Goal: Task Accomplishment & Management: Use online tool/utility

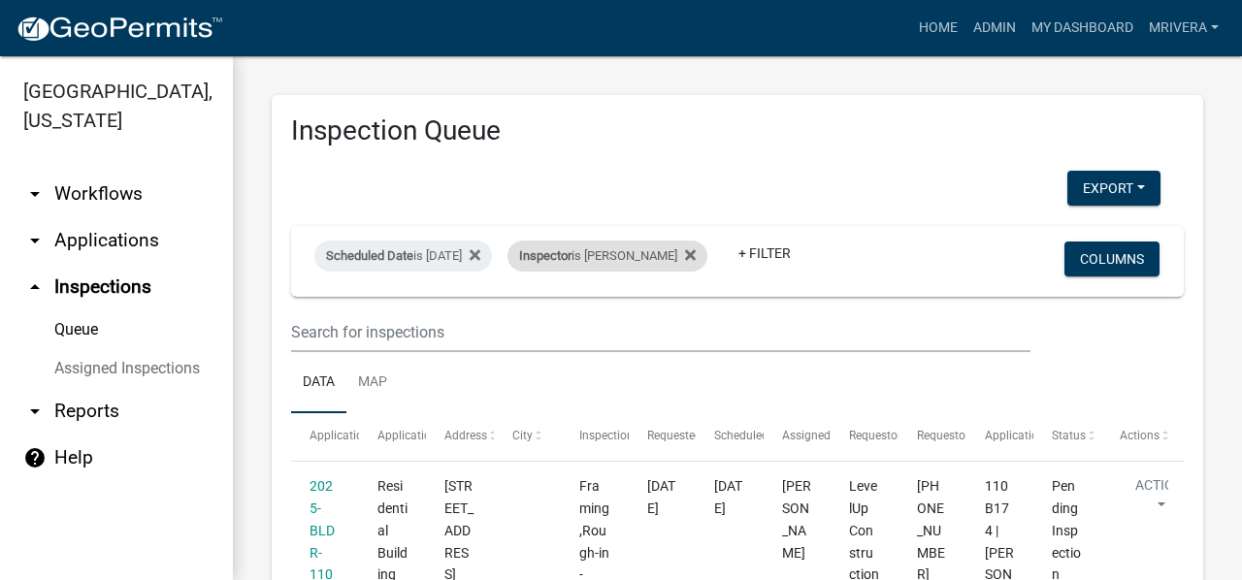
click at [623, 257] on div "Inspector is Michele Rivera" at bounding box center [607, 256] width 200 height 31
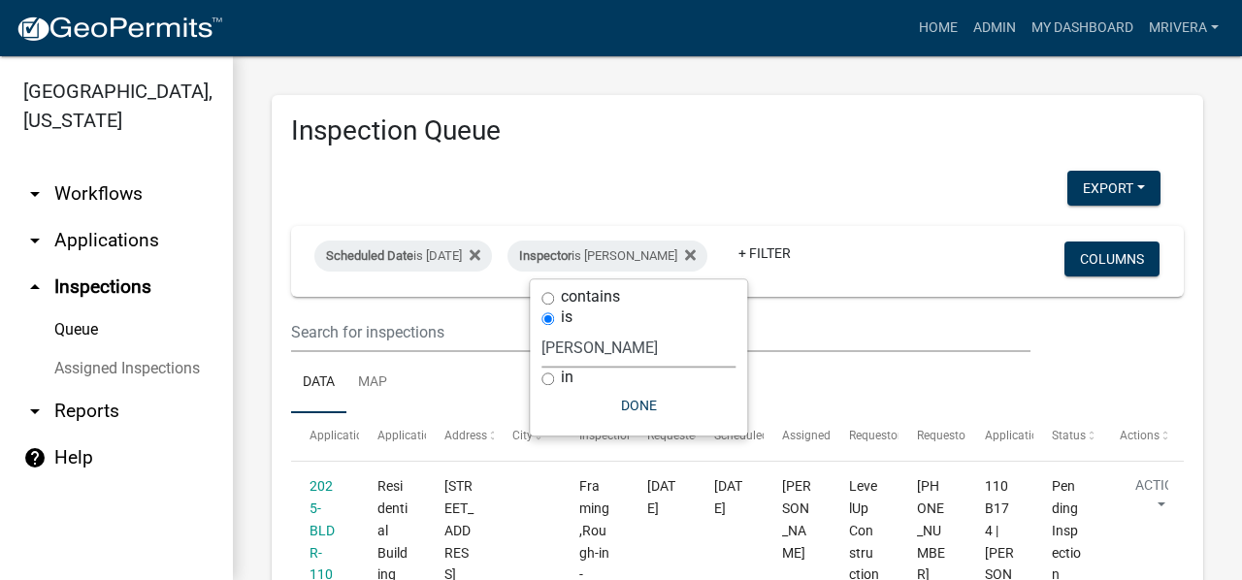
click at [609, 340] on select "Select an option None Michele Rivera Dorothy Evans Stephanie Morris Quistan Jam…" at bounding box center [638, 348] width 194 height 40
select select "a0ea4169-8540-4a2c-b9f4-cf4c1ffdeb95"
click at [549, 328] on select "Select an option None Michele Rivera Dorothy Evans Stephanie Morris Quistan Jam…" at bounding box center [638, 348] width 194 height 40
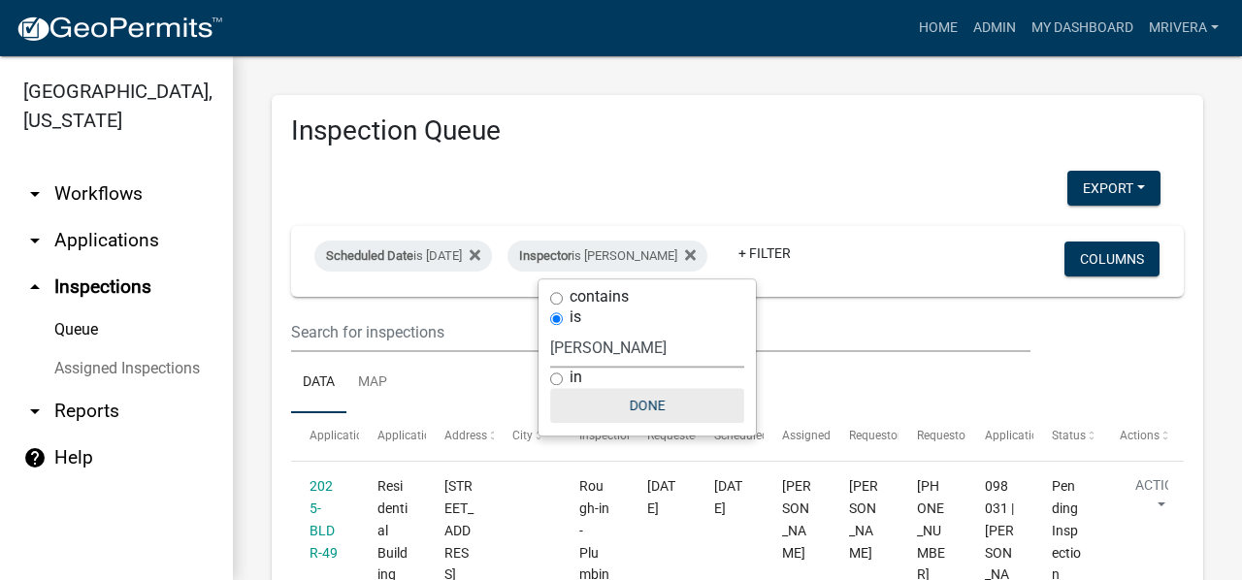
click at [637, 401] on button "Done" at bounding box center [647, 405] width 194 height 35
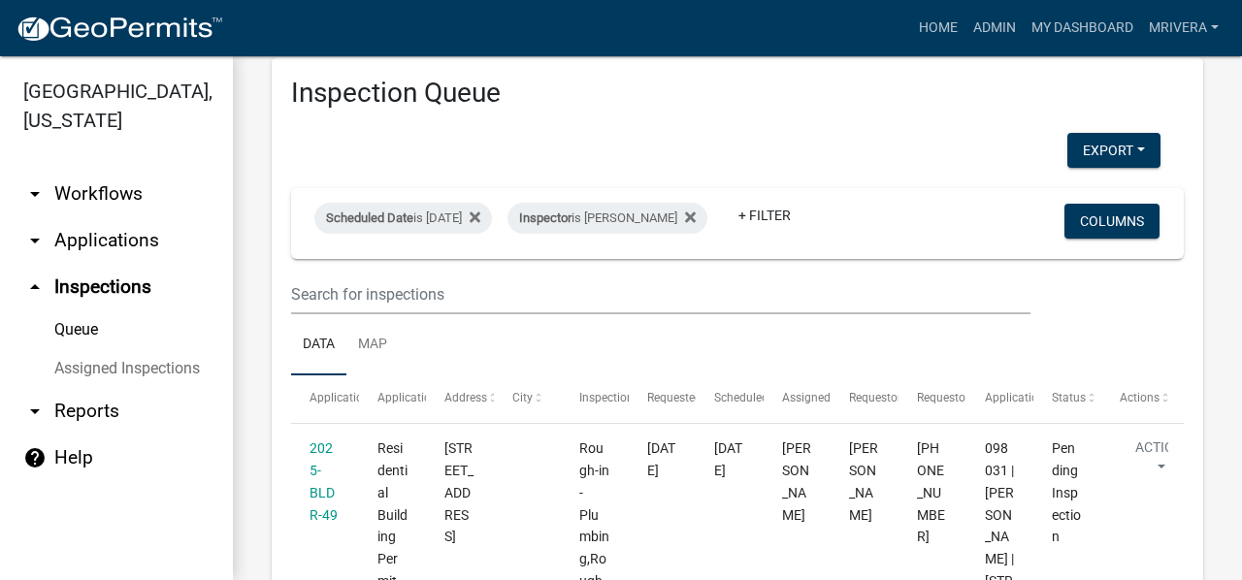
scroll to position [8, 0]
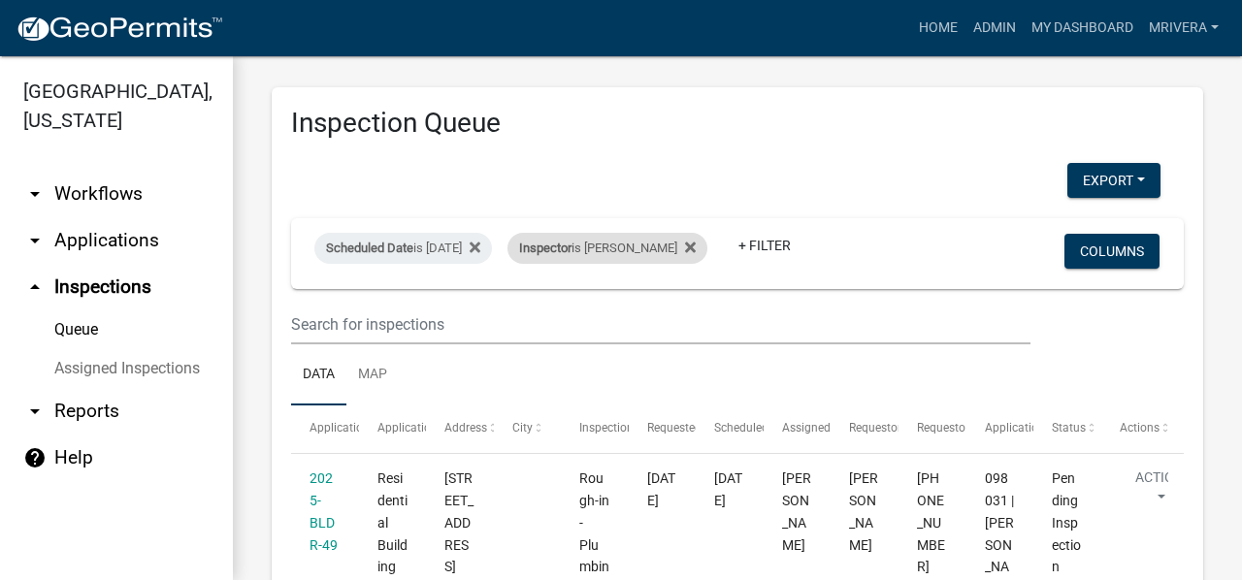
click at [644, 238] on div "Inspector is Cedrick Moreland" at bounding box center [607, 248] width 200 height 31
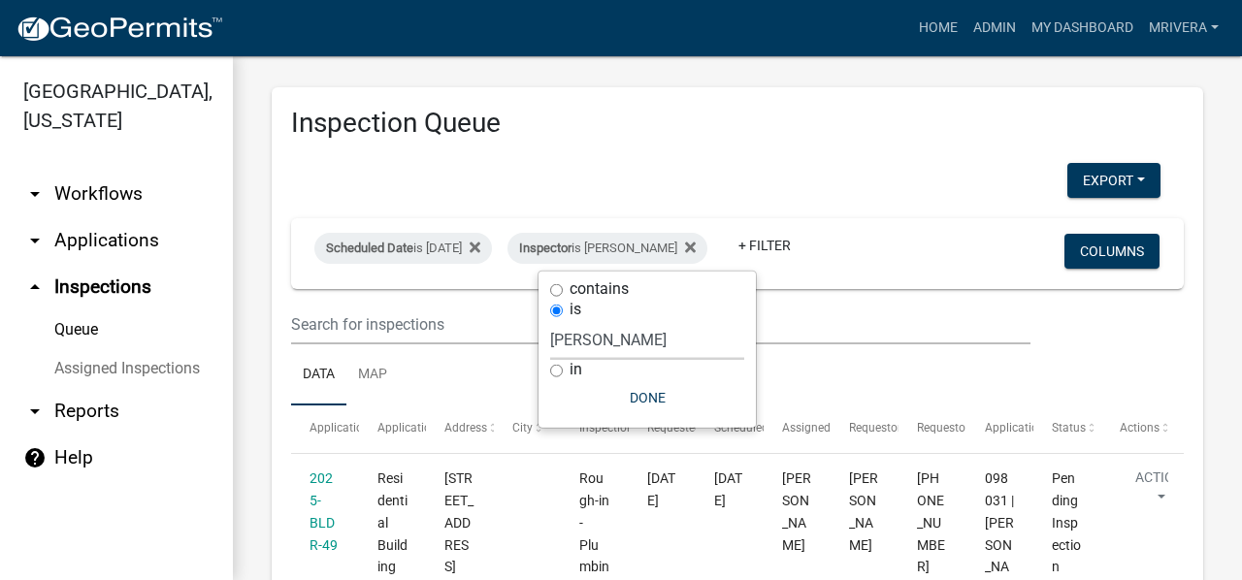
click at [620, 340] on select "Select an option None Michele Rivera Dorothy Evans Stephanie Morris Quistan Jam…" at bounding box center [647, 340] width 194 height 40
select select "07642ab0-564c-47bb-824b-0ccf2da83593"
click at [550, 320] on select "Select an option None Michele Rivera Dorothy Evans Stephanie Morris Quistan Jam…" at bounding box center [647, 340] width 194 height 40
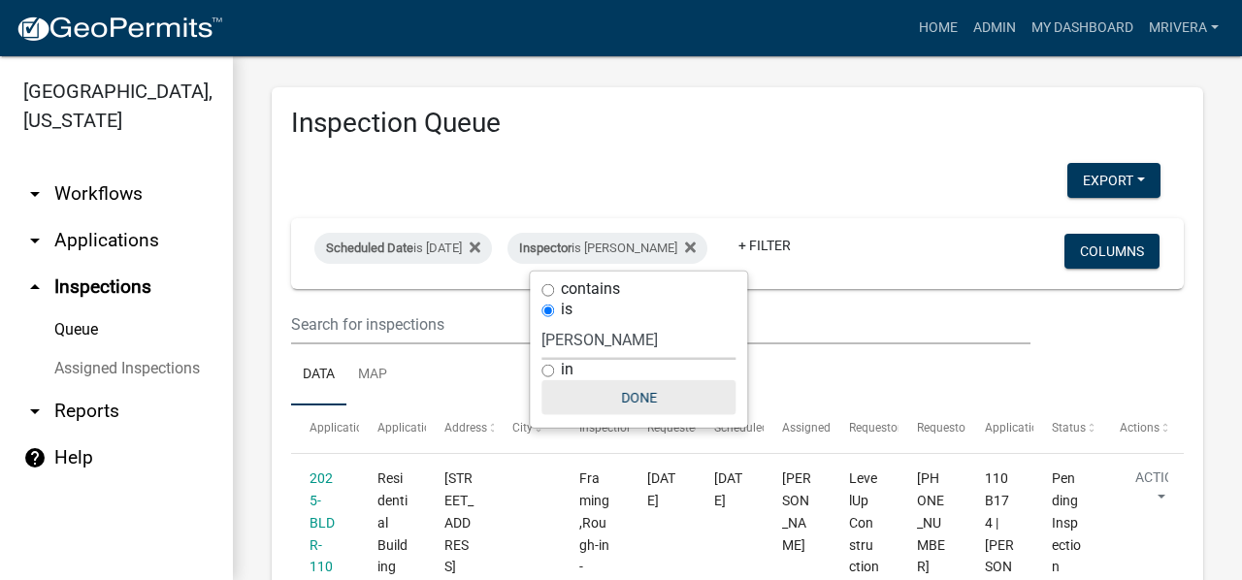
click at [645, 405] on button "Done" at bounding box center [638, 397] width 194 height 35
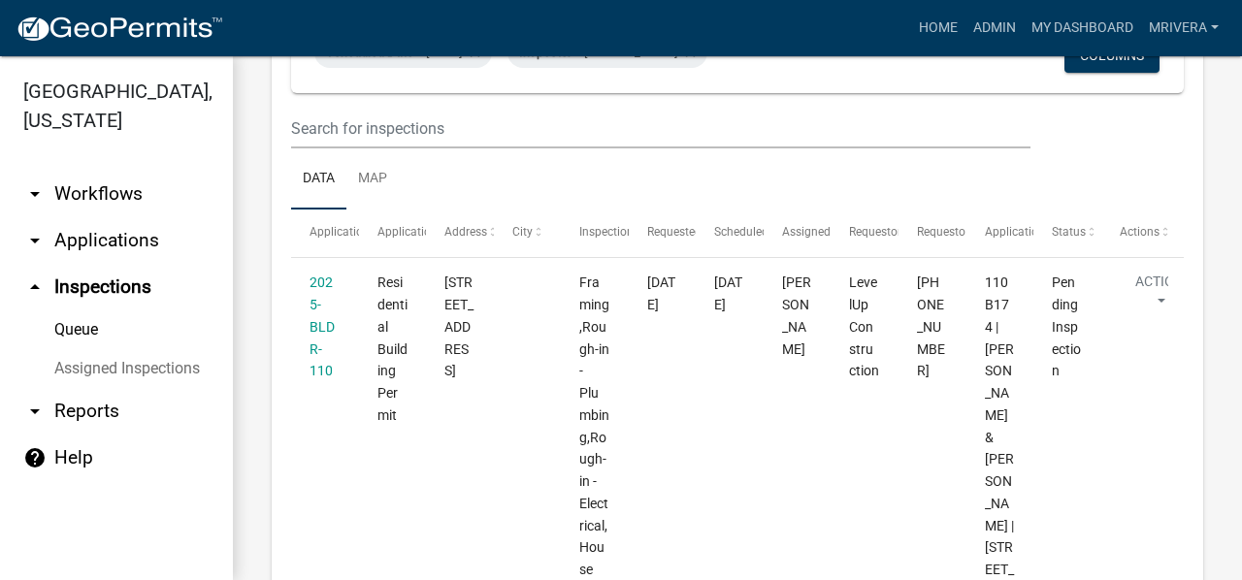
scroll to position [0, 0]
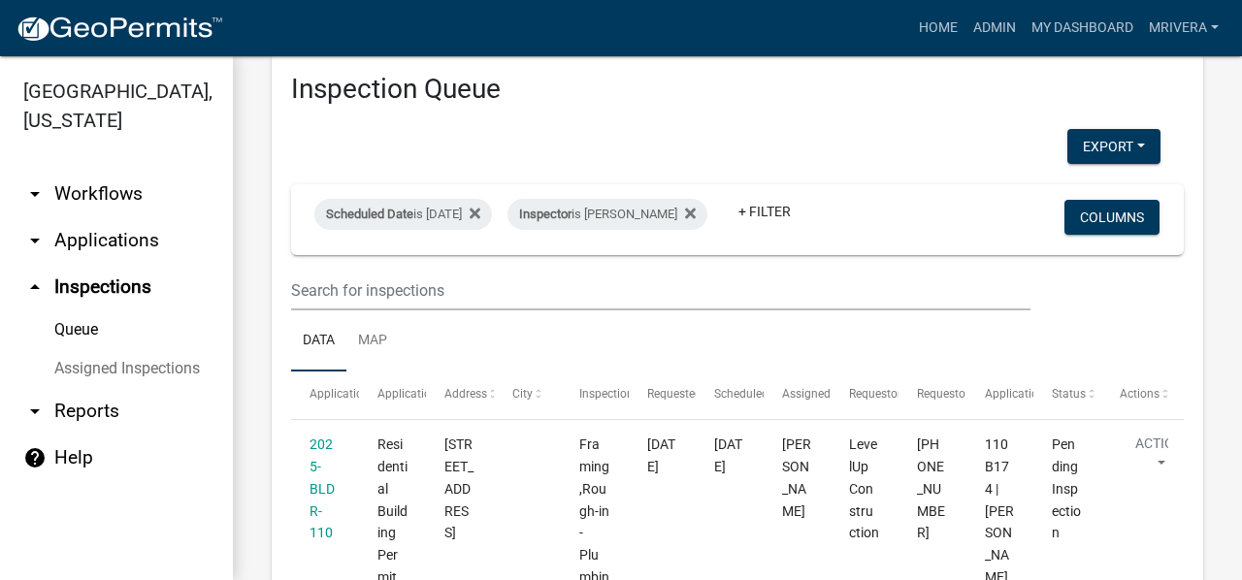
scroll to position [30, 0]
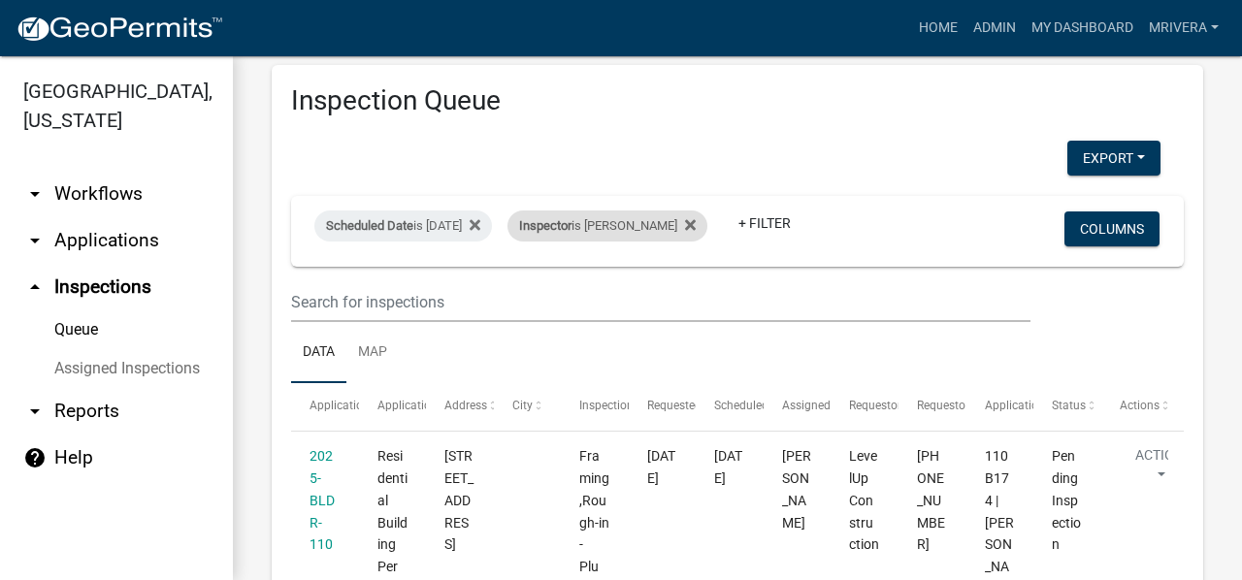
click at [600, 212] on div "Inspector is Michele Rivera" at bounding box center [607, 225] width 200 height 31
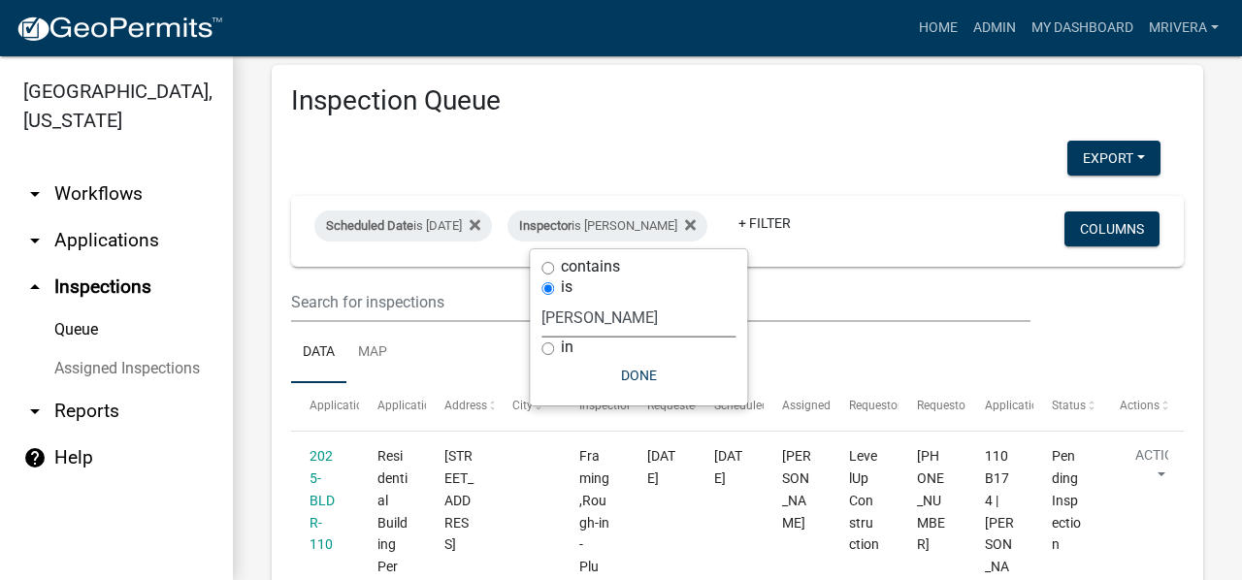
click at [598, 313] on select "Select an option None Michele Rivera Dorothy Evans Stephanie Morris Quistan Jam…" at bounding box center [638, 318] width 194 height 40
select select "a0ea4169-8540-4a2c-b9f4-cf4c1ffdeb95"
click at [549, 298] on select "Select an option None Michele Rivera Dorothy Evans Stephanie Morris Quistan Jam…" at bounding box center [638, 318] width 194 height 40
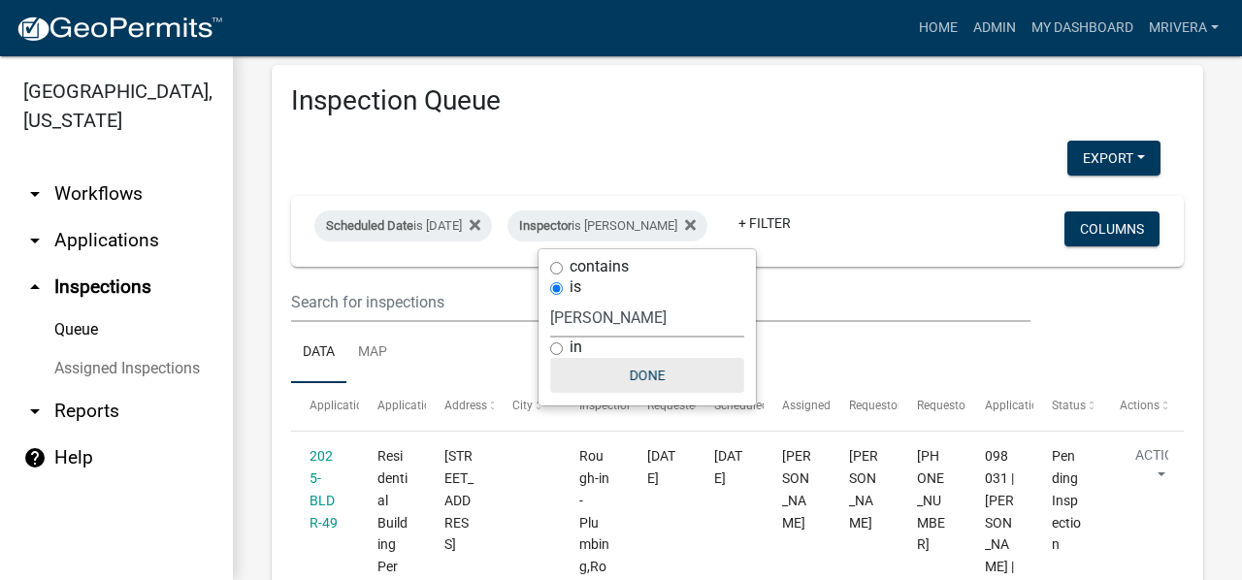
click at [636, 375] on button "Done" at bounding box center [647, 375] width 194 height 35
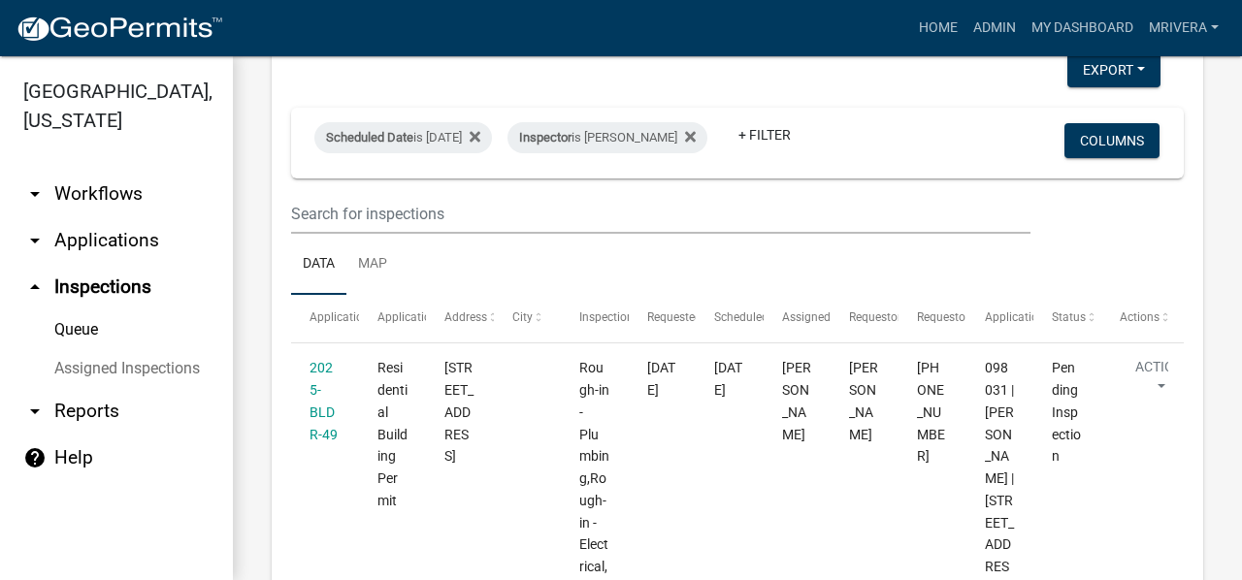
scroll to position [0, 0]
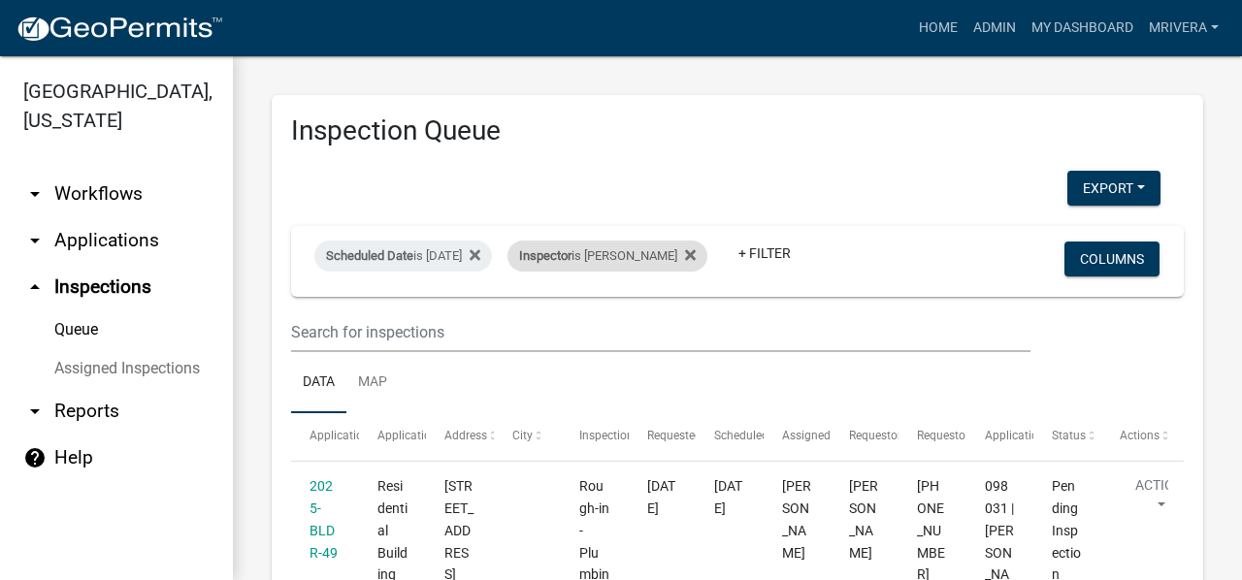
click at [634, 261] on div "Inspector is [PERSON_NAME]" at bounding box center [607, 256] width 200 height 31
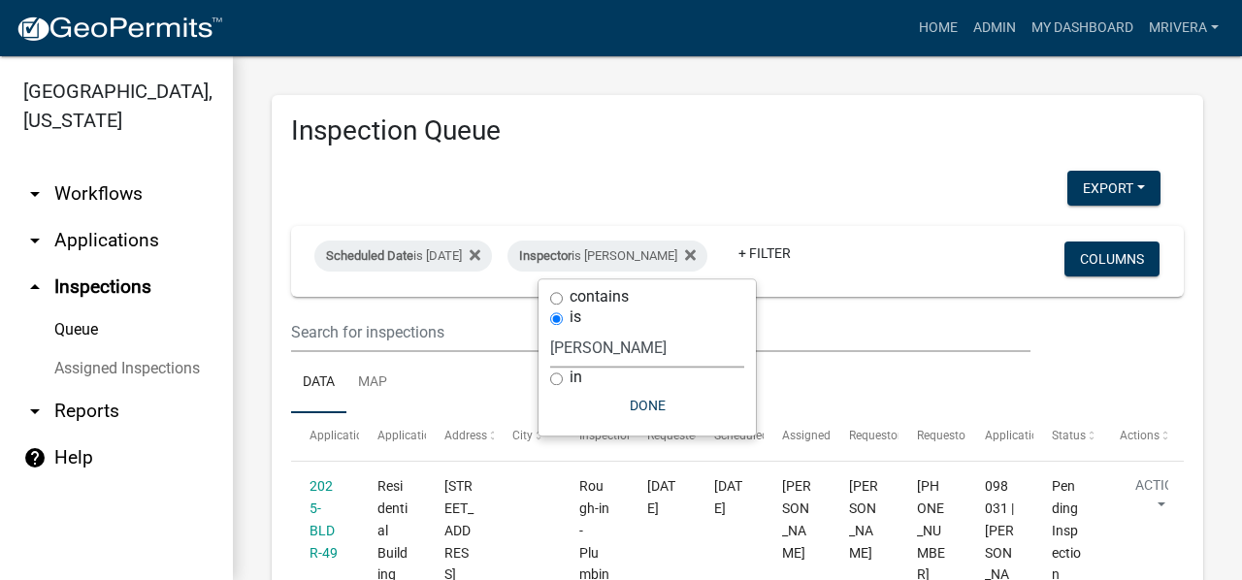
click at [627, 354] on select "Select an option None [PERSON_NAME] [PERSON_NAME] [PERSON_NAME] Quistan [PERSON…" at bounding box center [647, 348] width 194 height 40
select select "07642ab0-564c-47bb-824b-0ccf2da83593"
click at [550, 328] on select "Select an option None [PERSON_NAME] [PERSON_NAME] [PERSON_NAME] Quistan [PERSON…" at bounding box center [647, 348] width 194 height 40
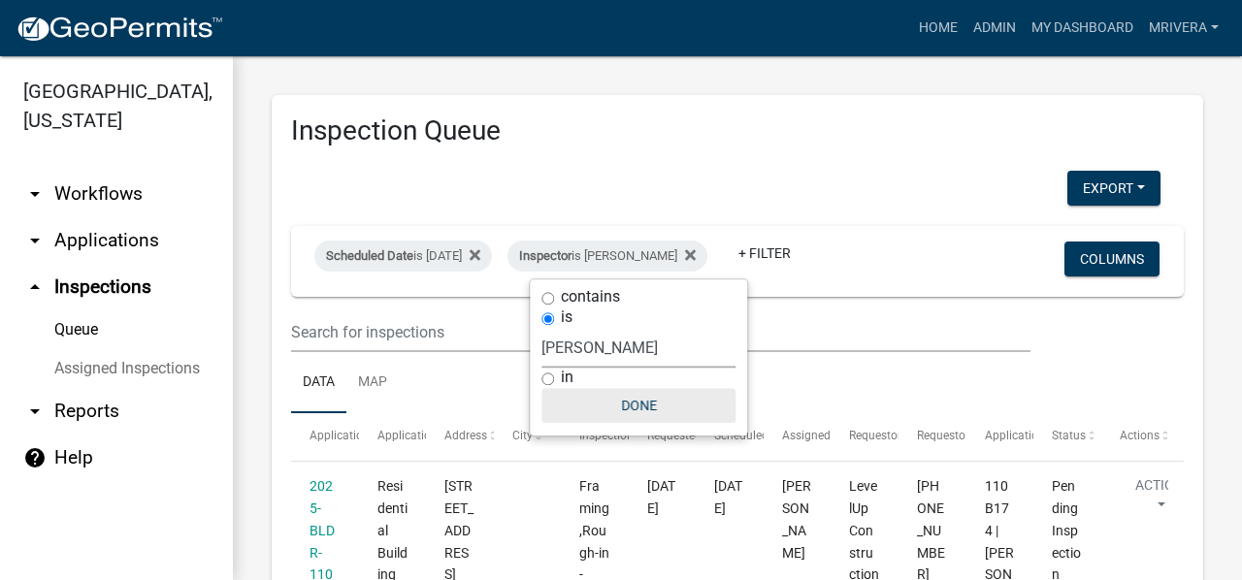
click at [634, 389] on button "Done" at bounding box center [638, 405] width 194 height 35
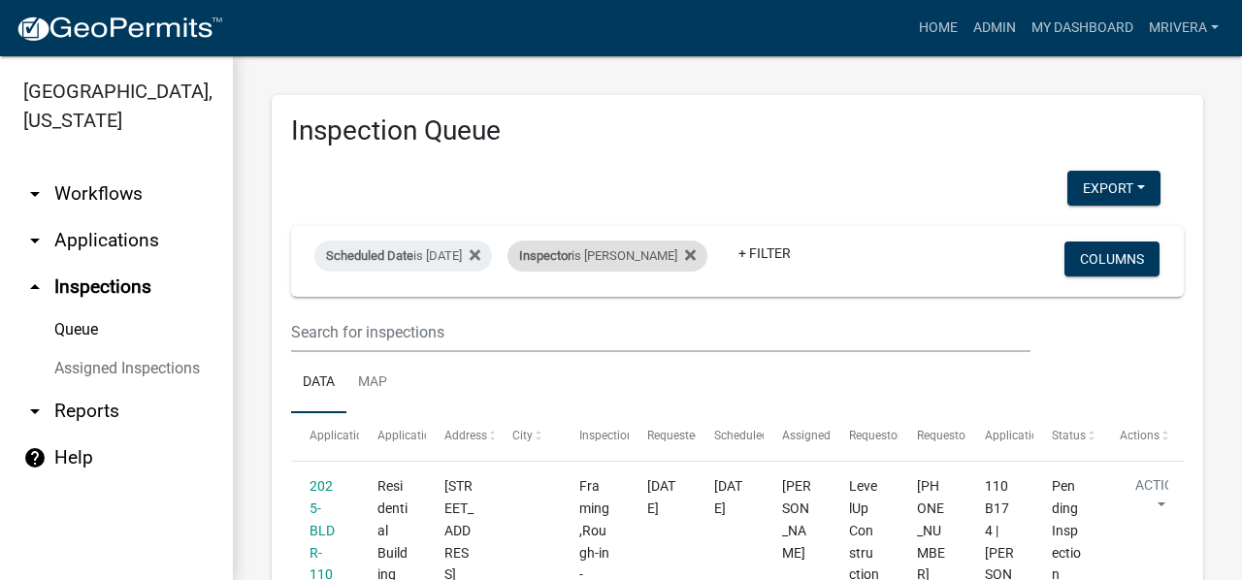
click at [667, 255] on div "Inspector is [PERSON_NAME]" at bounding box center [607, 256] width 200 height 31
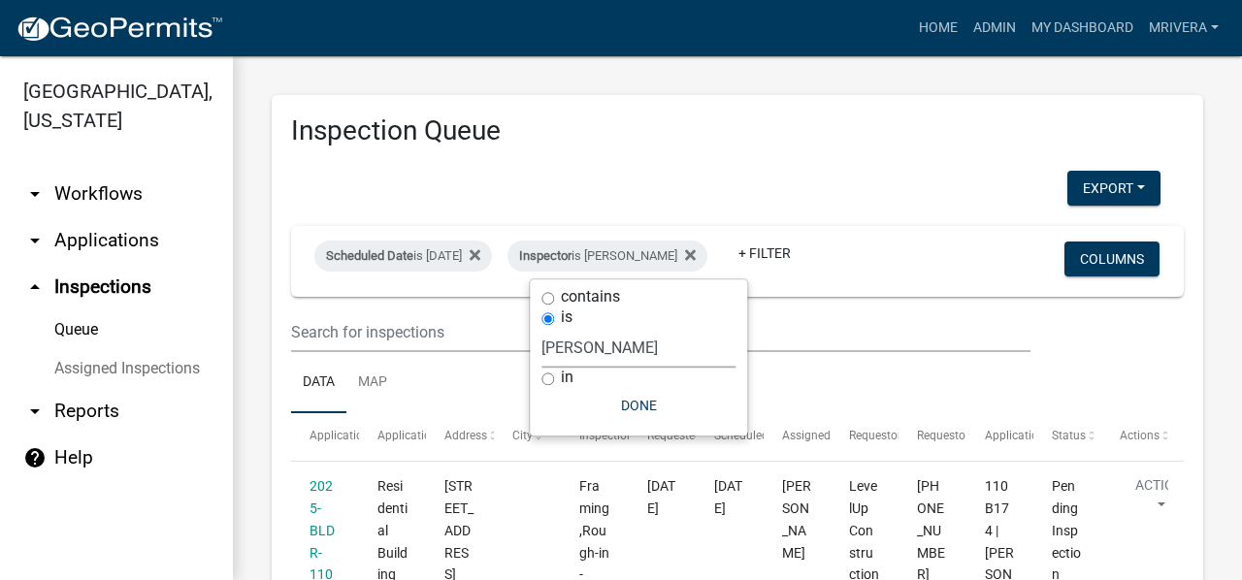
click at [641, 345] on select "Select an option None [PERSON_NAME] [PERSON_NAME] [PERSON_NAME] Quistan [PERSON…" at bounding box center [638, 348] width 194 height 40
select select "a0ea4169-8540-4a2c-b9f4-cf4c1ffdeb95"
click at [549, 328] on select "Select an option None [PERSON_NAME] [PERSON_NAME] [PERSON_NAME] Quistan [PERSON…" at bounding box center [638, 348] width 194 height 40
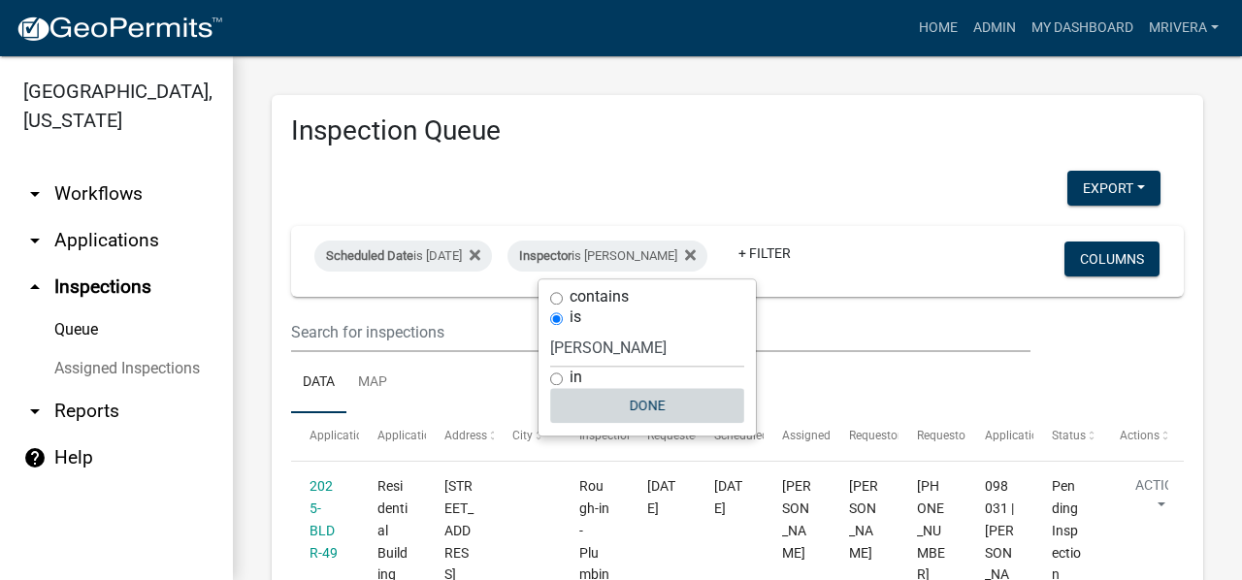
click at [635, 410] on button "Done" at bounding box center [647, 405] width 194 height 35
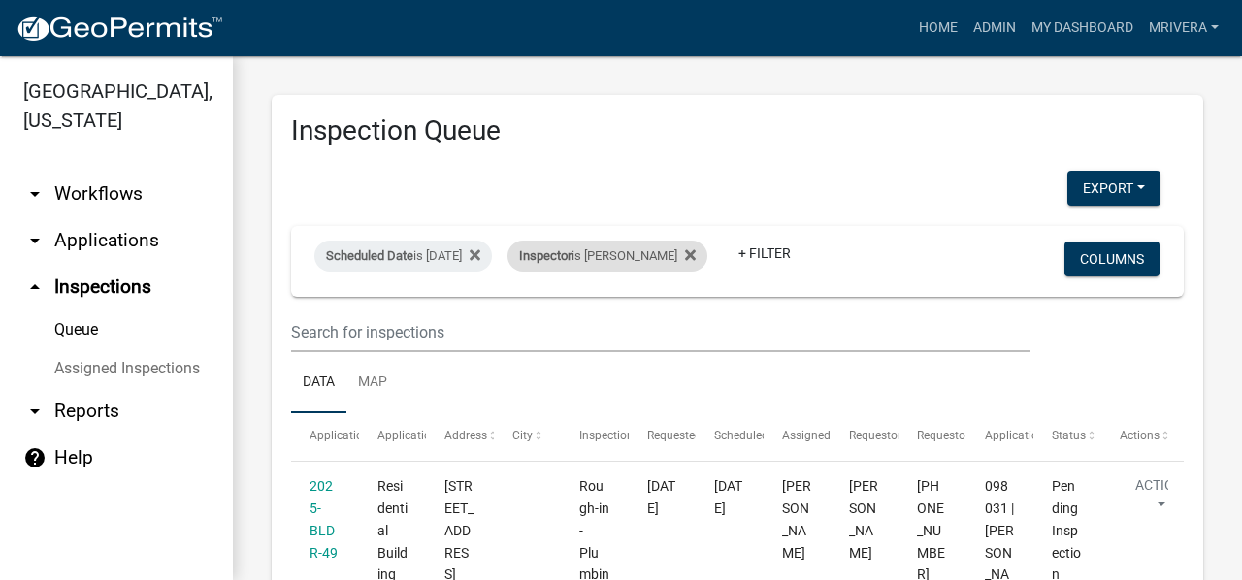
click at [644, 247] on div "Inspector is [PERSON_NAME]" at bounding box center [607, 256] width 200 height 31
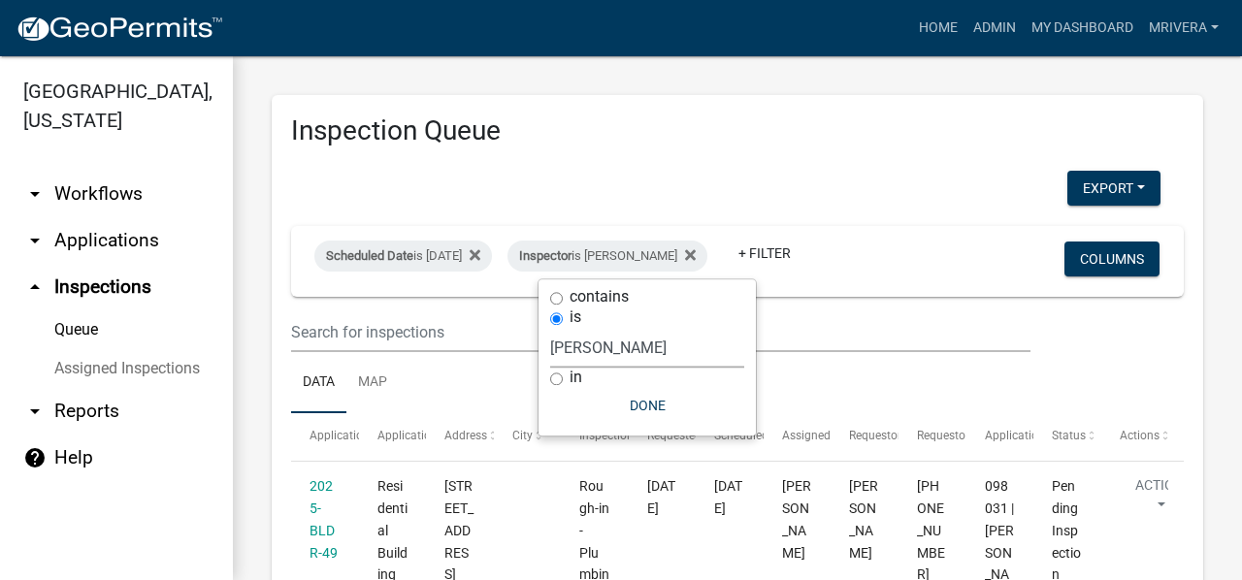
click at [609, 341] on select "Select an option None [PERSON_NAME] [PERSON_NAME] [PERSON_NAME] Quistan [PERSON…" at bounding box center [647, 348] width 194 height 40
select select "07642ab0-564c-47bb-824b-0ccf2da83593"
click at [550, 328] on select "Select an option None Michele Rivera Dorothy Evans Stephanie Morris Quistan Jam…" at bounding box center [647, 348] width 194 height 40
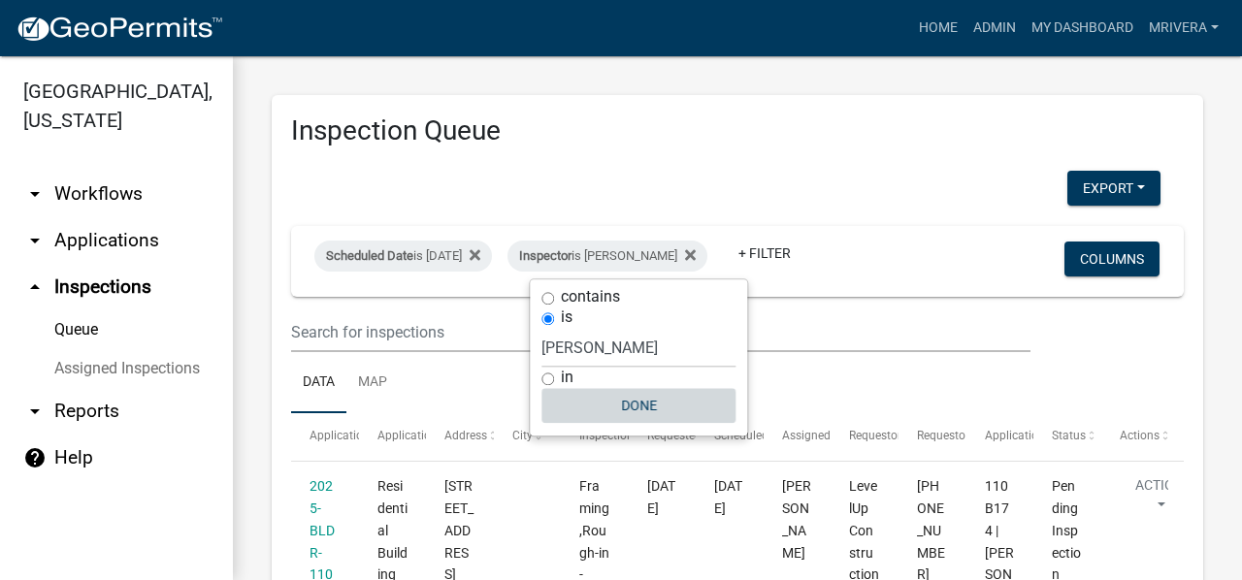
click at [637, 404] on button "Done" at bounding box center [638, 405] width 194 height 35
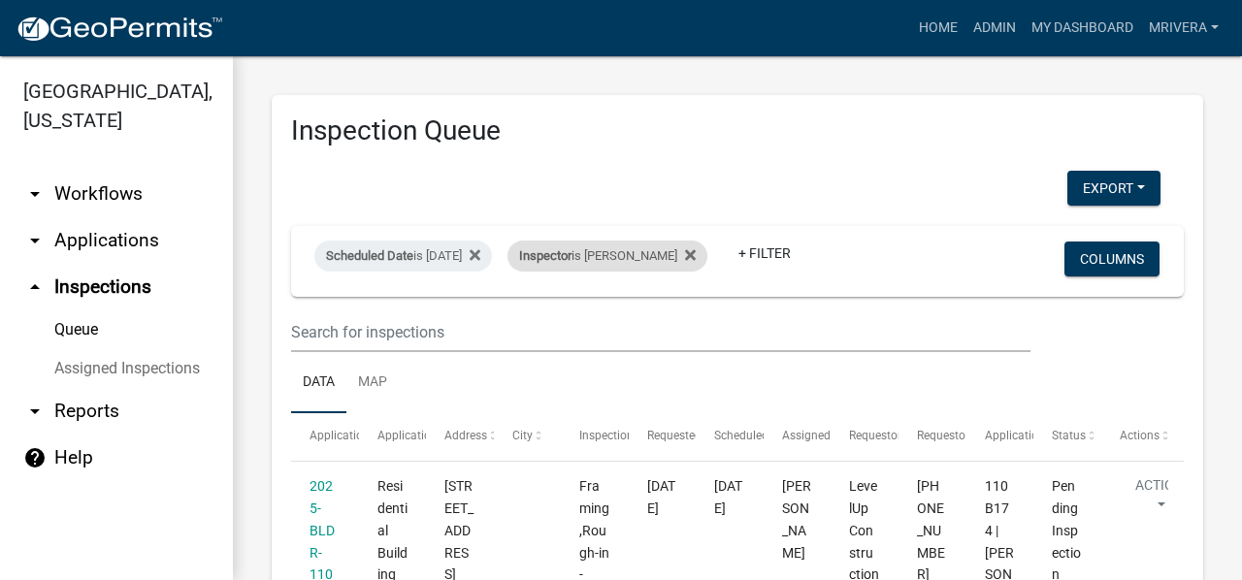
click at [571, 249] on span "Inspector" at bounding box center [545, 255] width 52 height 15
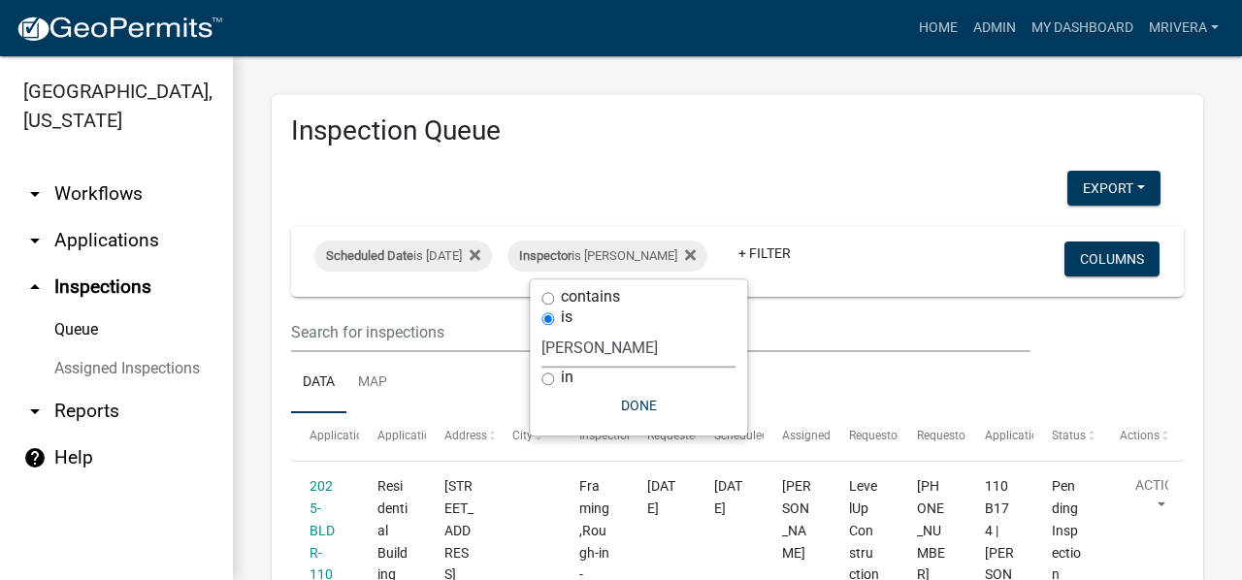
click at [646, 338] on select "Select an option None [PERSON_NAME] [PERSON_NAME] [PERSON_NAME] Quistan [PERSON…" at bounding box center [638, 348] width 194 height 40
select select "a0ea4169-8540-4a2c-b9f4-cf4c1ffdeb95"
click at [549, 328] on select "Select an option None [PERSON_NAME] [PERSON_NAME] [PERSON_NAME] Quistan [PERSON…" at bounding box center [638, 348] width 194 height 40
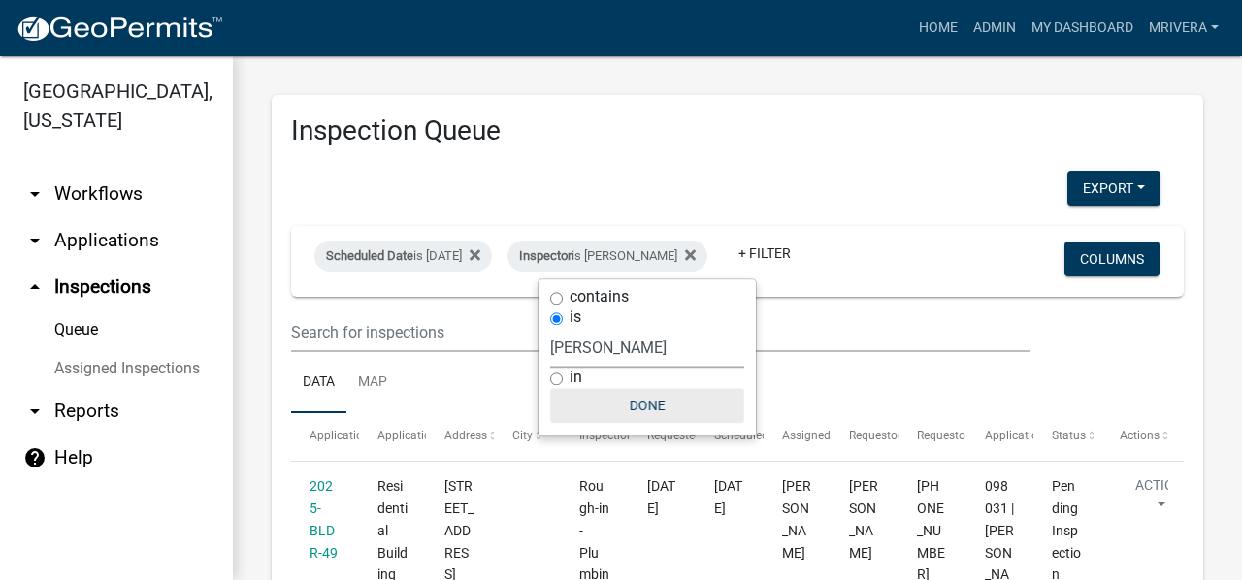
click at [652, 397] on button "Done" at bounding box center [647, 405] width 194 height 35
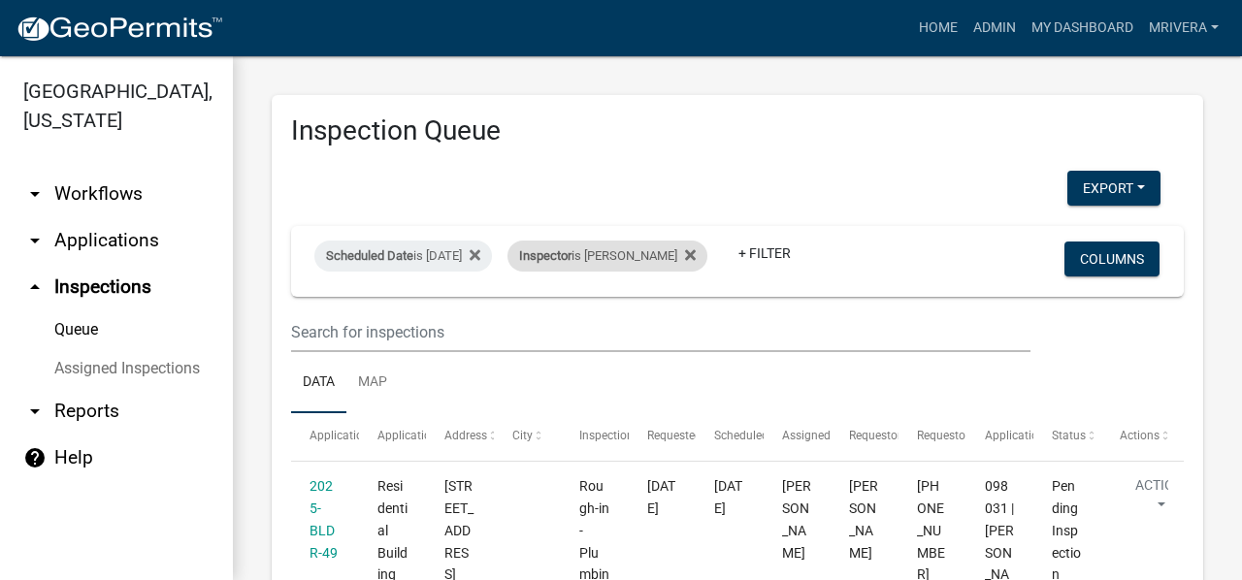
click at [644, 265] on div "Inspector is [PERSON_NAME]" at bounding box center [607, 256] width 200 height 31
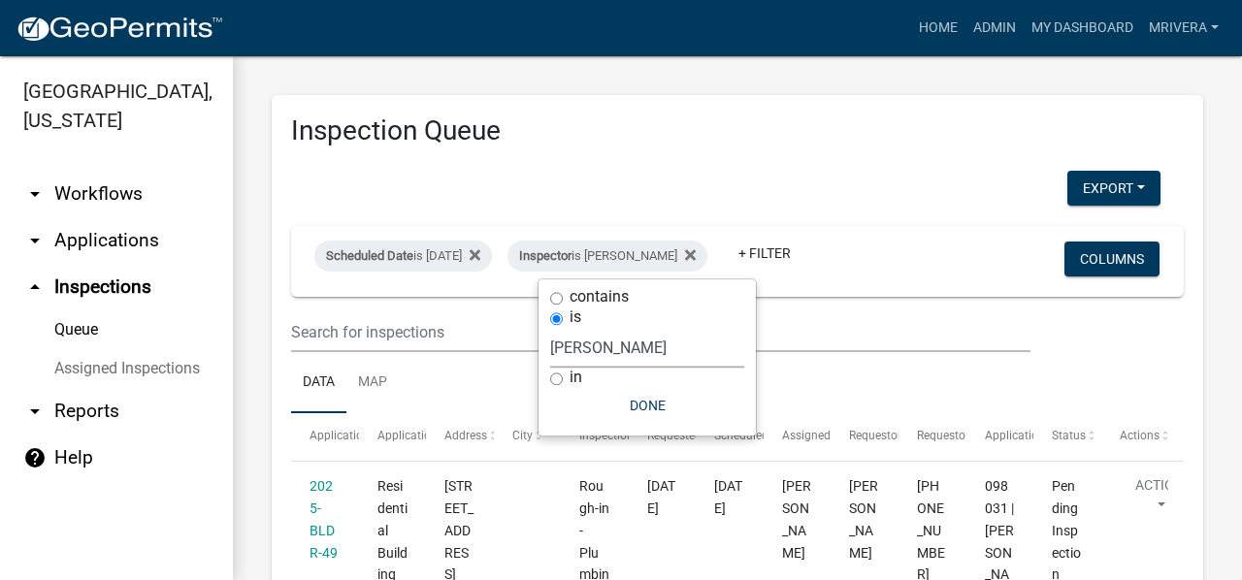
click at [630, 356] on select "Select an option None [PERSON_NAME] [PERSON_NAME] [PERSON_NAME] Quistan [PERSON…" at bounding box center [647, 348] width 194 height 40
select select "07642ab0-564c-47bb-824b-0ccf2da83593"
click at [550, 328] on select "Select an option None [PERSON_NAME] [PERSON_NAME] [PERSON_NAME] Quistan [PERSON…" at bounding box center [647, 348] width 194 height 40
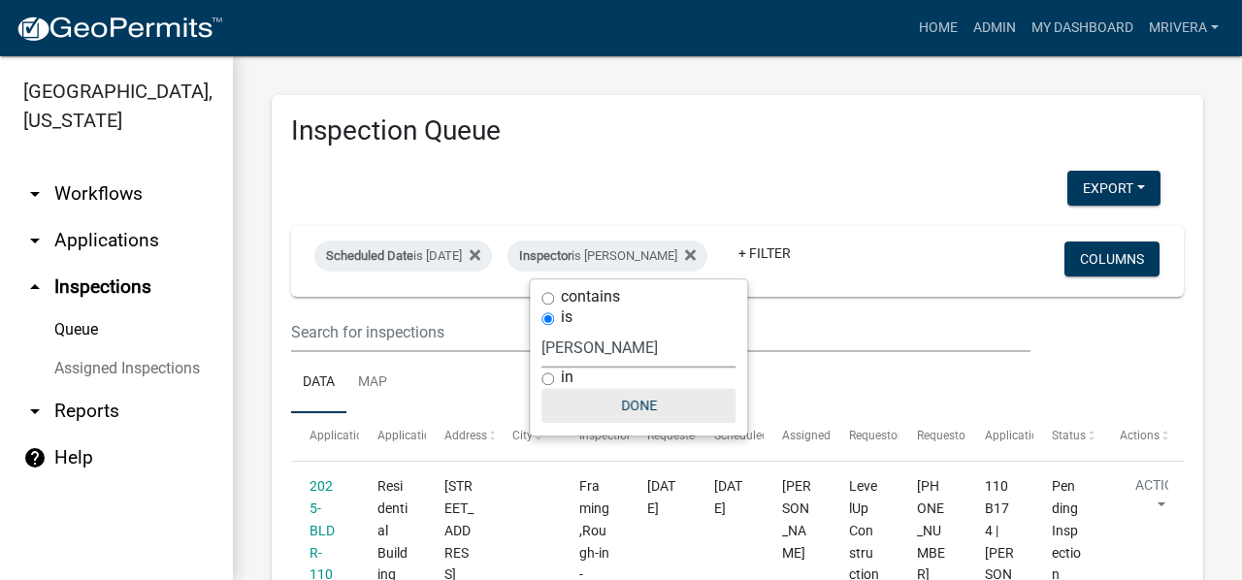
click at [655, 392] on button "Done" at bounding box center [638, 405] width 194 height 35
